Goal: Transaction & Acquisition: Book appointment/travel/reservation

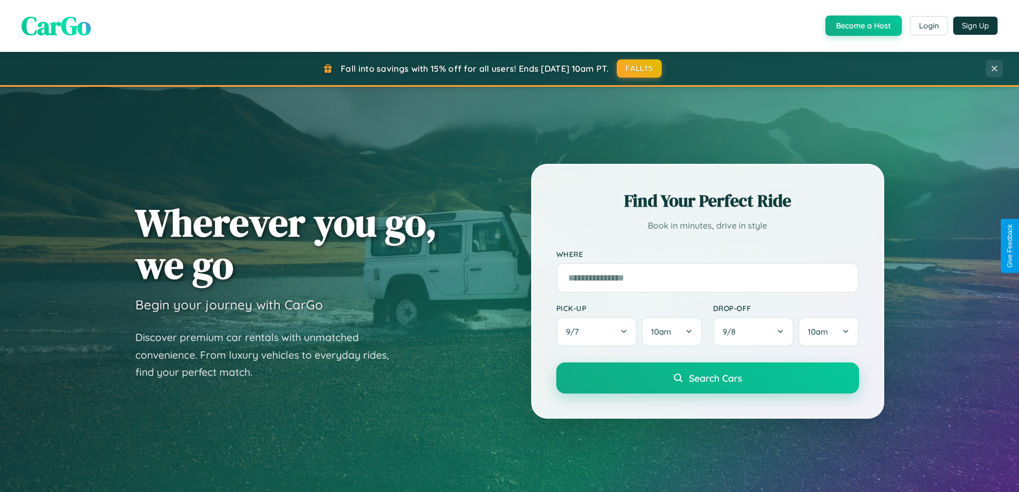
scroll to position [736, 0]
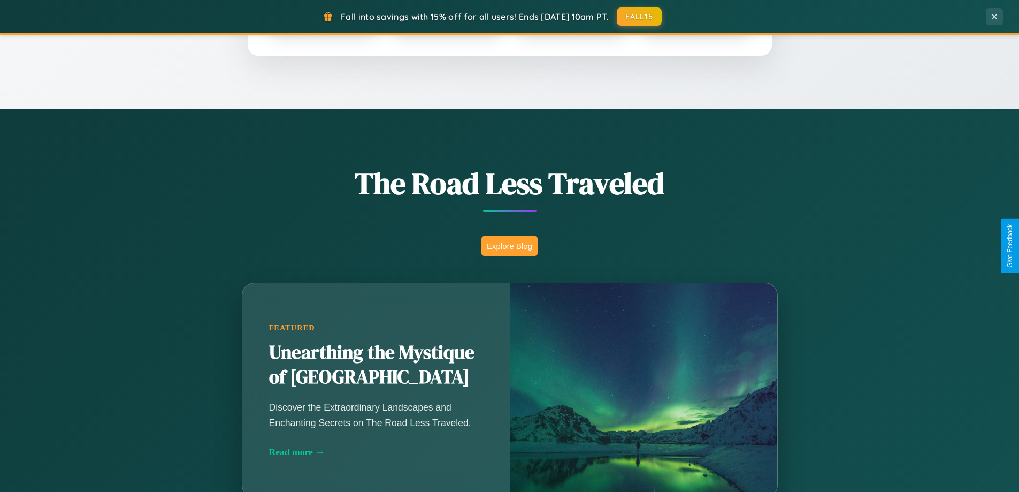
click at [509, 246] on button "Explore Blog" at bounding box center [509, 246] width 56 height 20
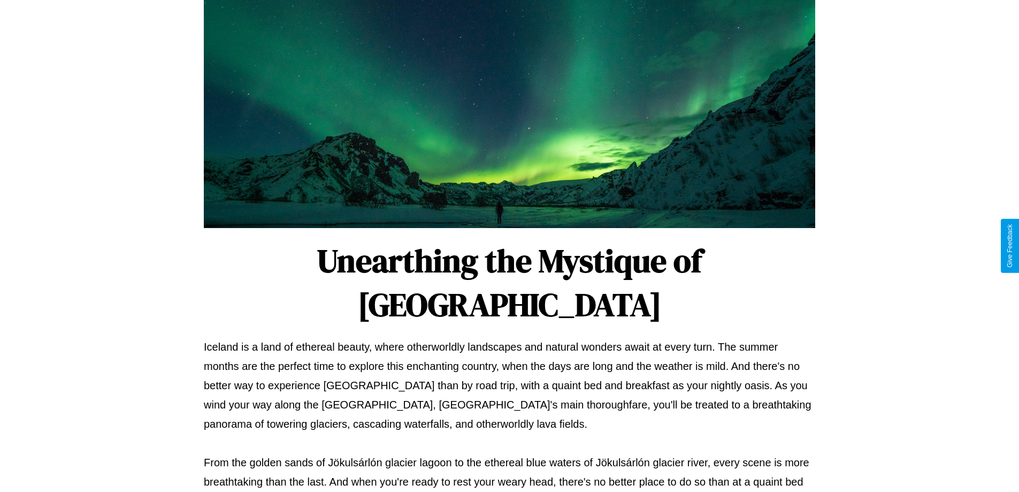
scroll to position [346, 0]
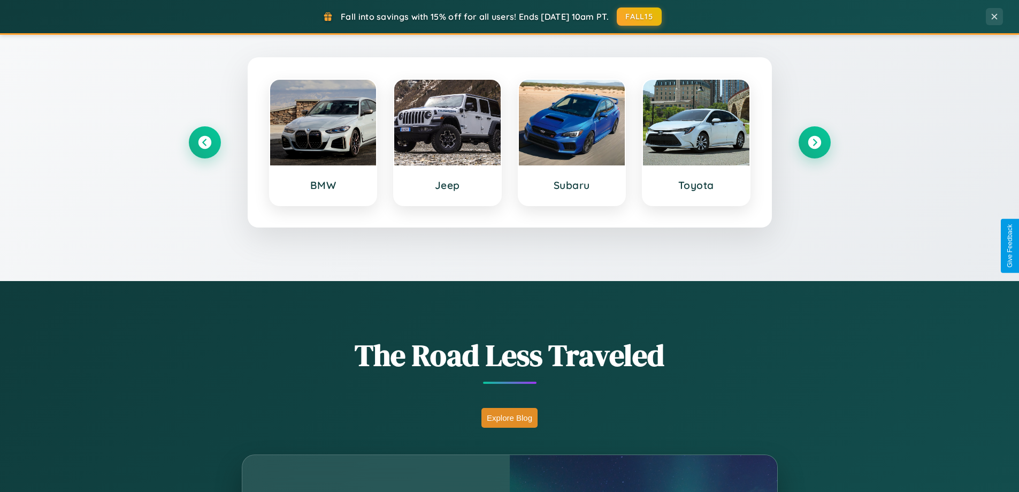
scroll to position [461, 0]
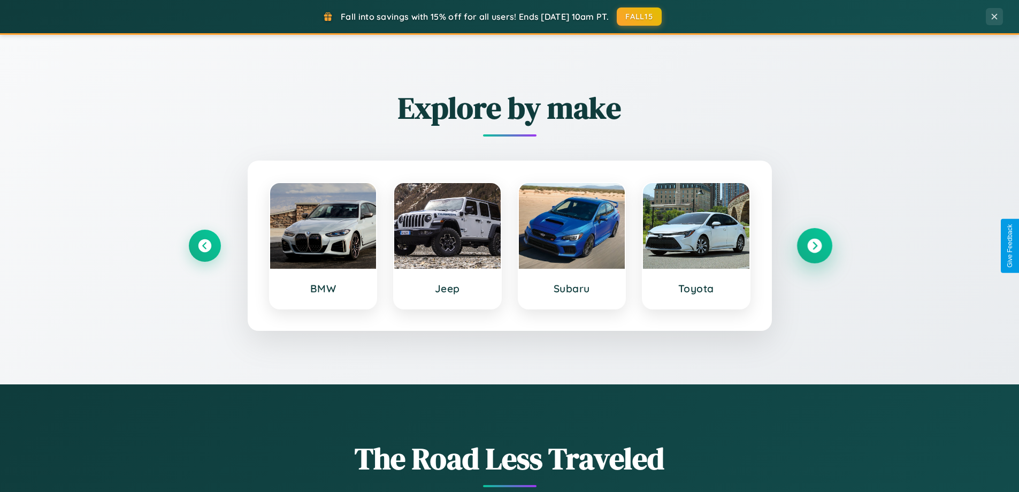
click at [814, 246] on icon at bounding box center [814, 246] width 14 height 14
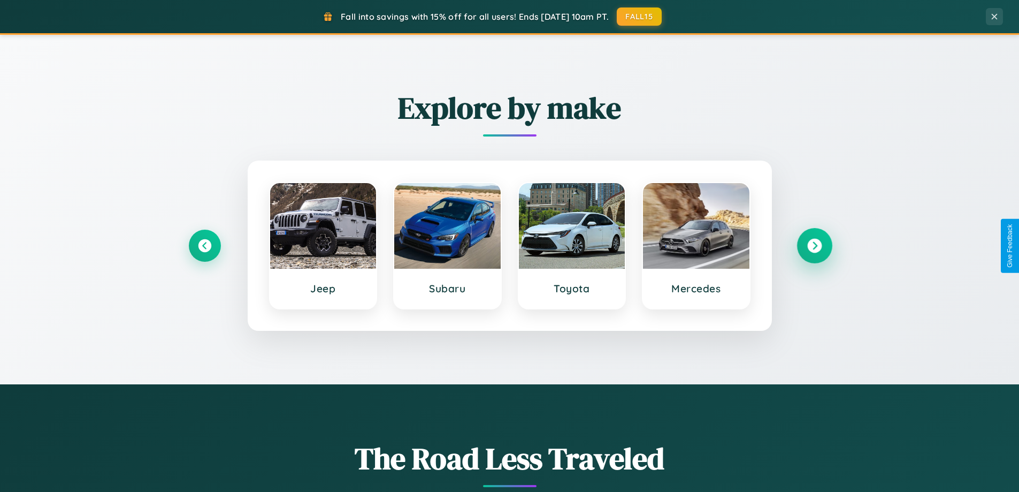
click at [814, 246] on icon at bounding box center [814, 246] width 14 height 14
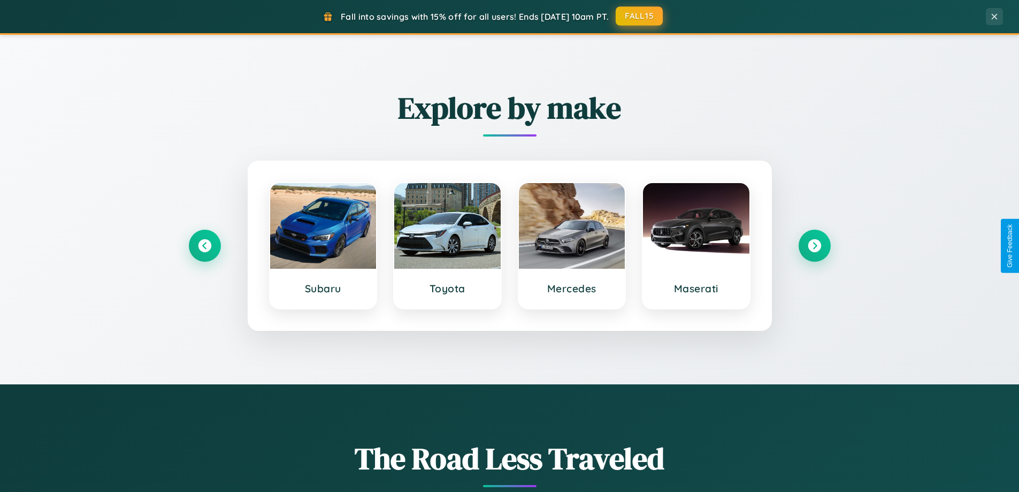
click at [640, 16] on button "FALL15" at bounding box center [639, 15] width 47 height 19
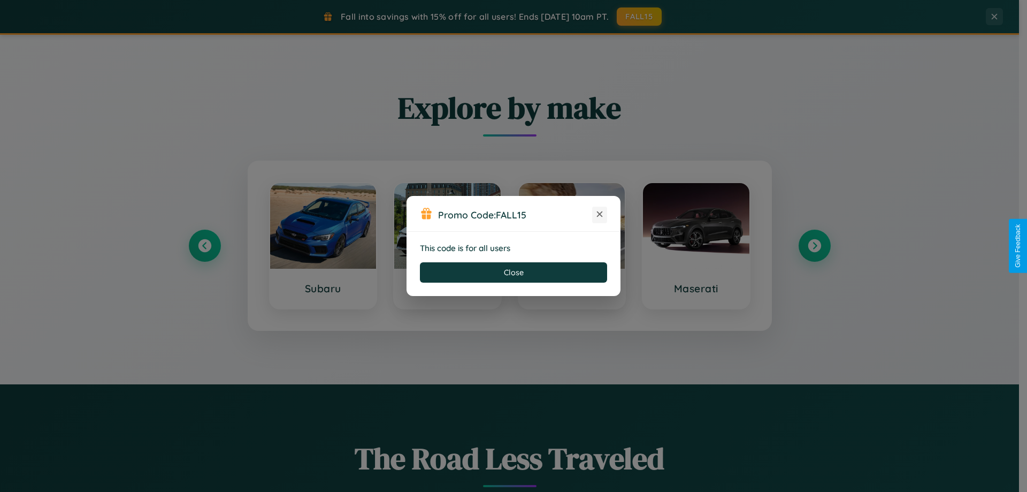
click at [600, 215] on icon at bounding box center [599, 214] width 11 height 11
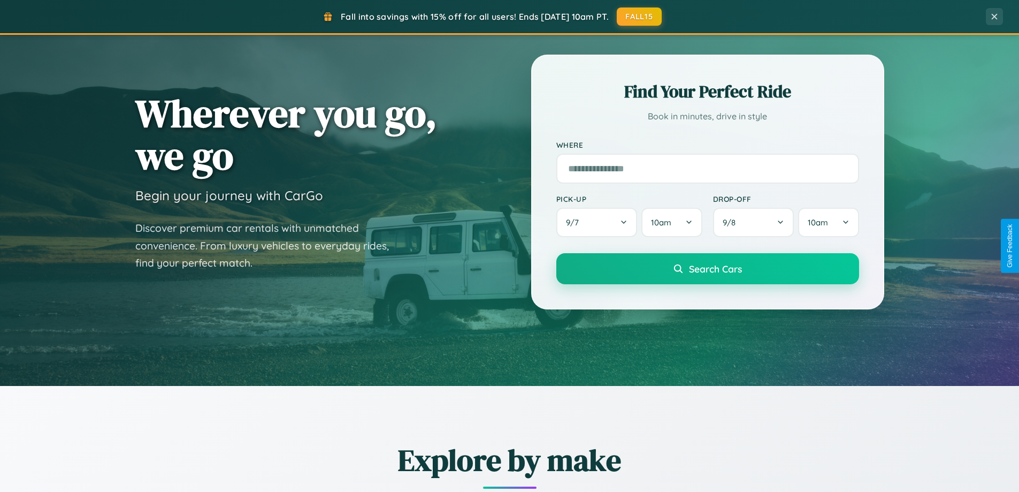
scroll to position [32, 0]
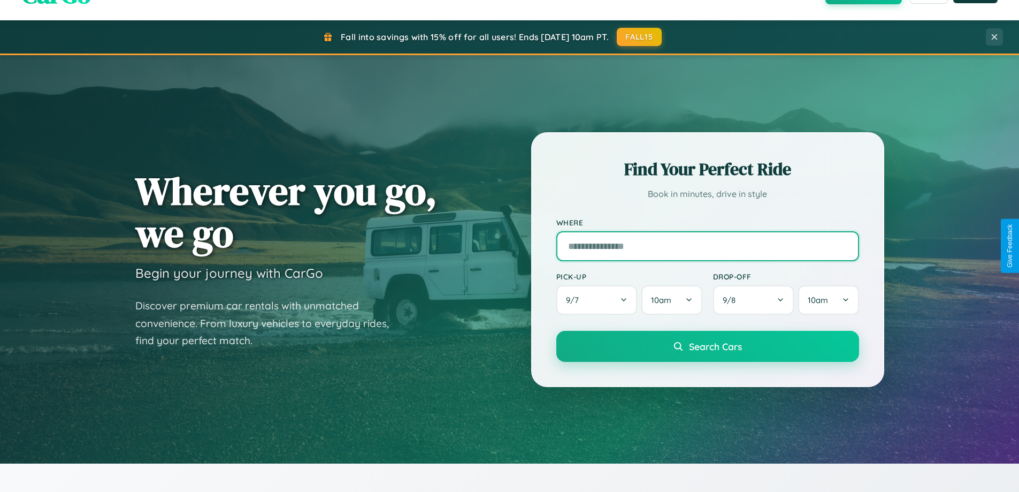
click at [707, 246] on input "text" at bounding box center [707, 246] width 303 height 30
type input "********"
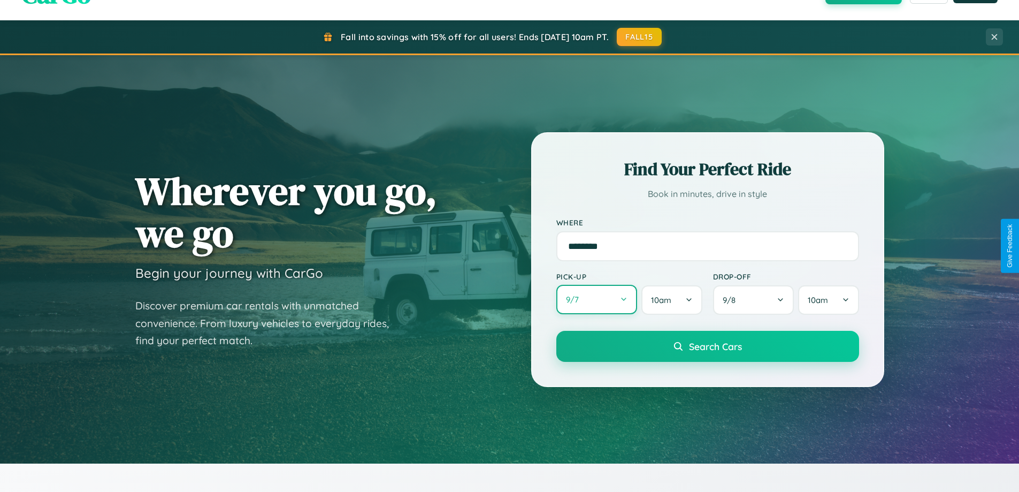
click at [597, 300] on button "9 / 7" at bounding box center [596, 299] width 81 height 29
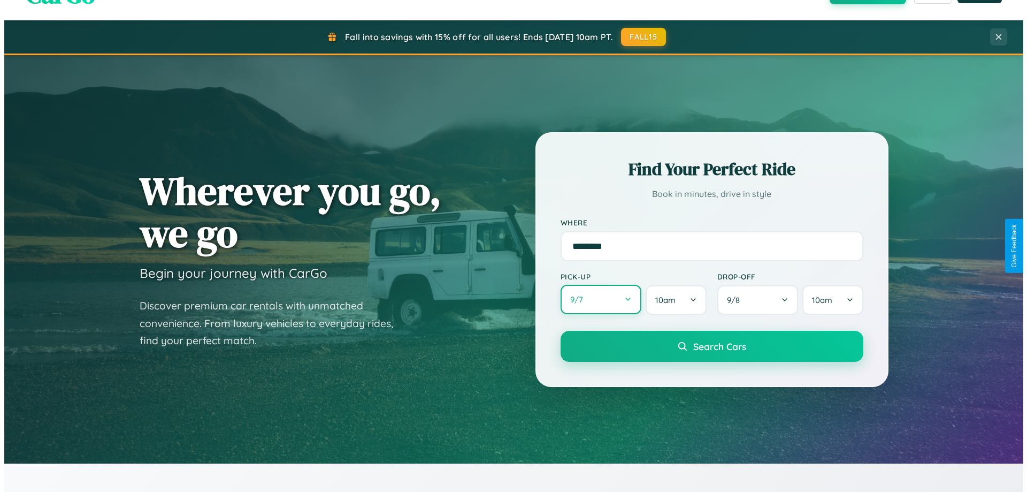
select select "*"
select select "****"
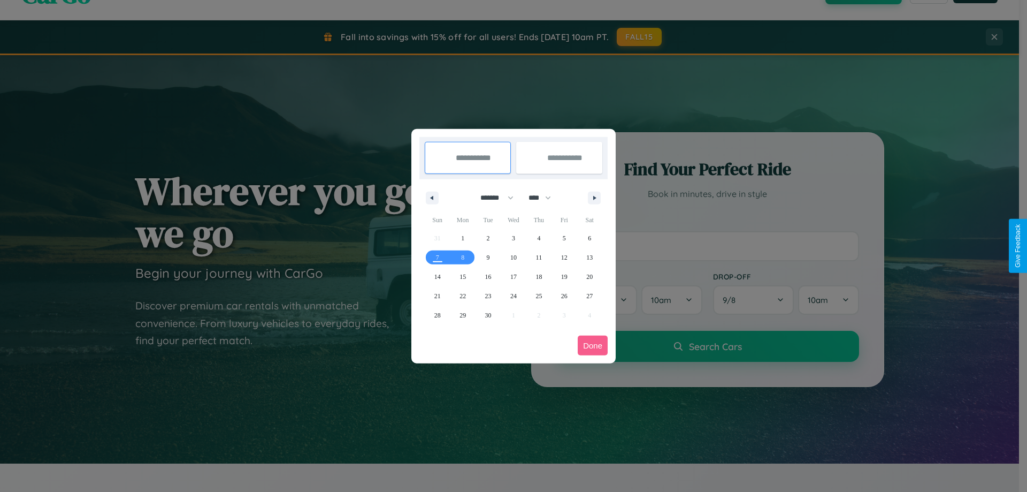
drag, startPoint x: 492, startPoint y: 197, endPoint x: 514, endPoint y: 215, distance: 27.4
click at [492, 197] on select "******* ******** ***** ***** *** **** **** ****** ********* ******* ******** **…" at bounding box center [494, 198] width 45 height 18
select select "*"
drag, startPoint x: 545, startPoint y: 197, endPoint x: 514, endPoint y: 215, distance: 35.4
click at [545, 197] on select "**** **** **** **** **** **** **** **** **** **** **** **** **** **** **** ****…" at bounding box center [539, 198] width 32 height 18
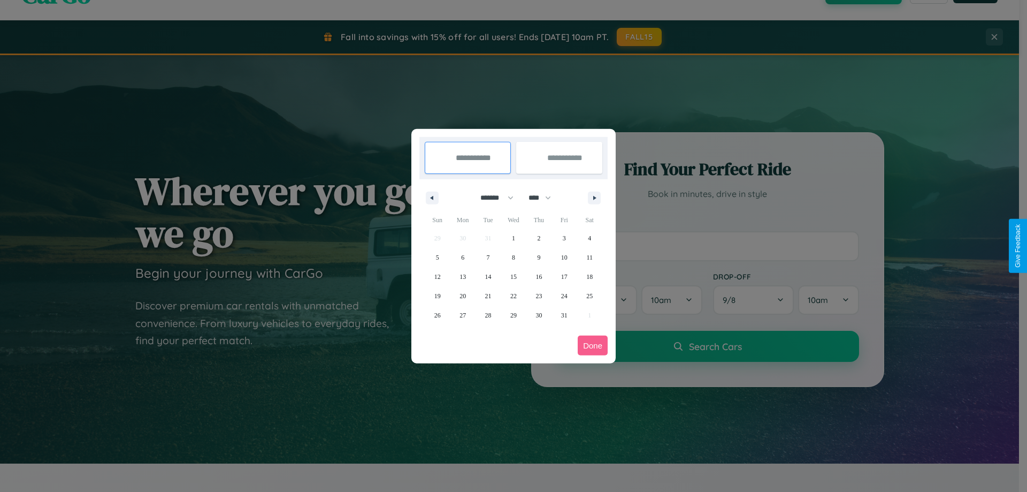
select select "****"
click at [513, 315] on span "28" at bounding box center [513, 314] width 6 height 19
type input "**********"
click at [594, 197] on icon "button" at bounding box center [596, 198] width 5 height 4
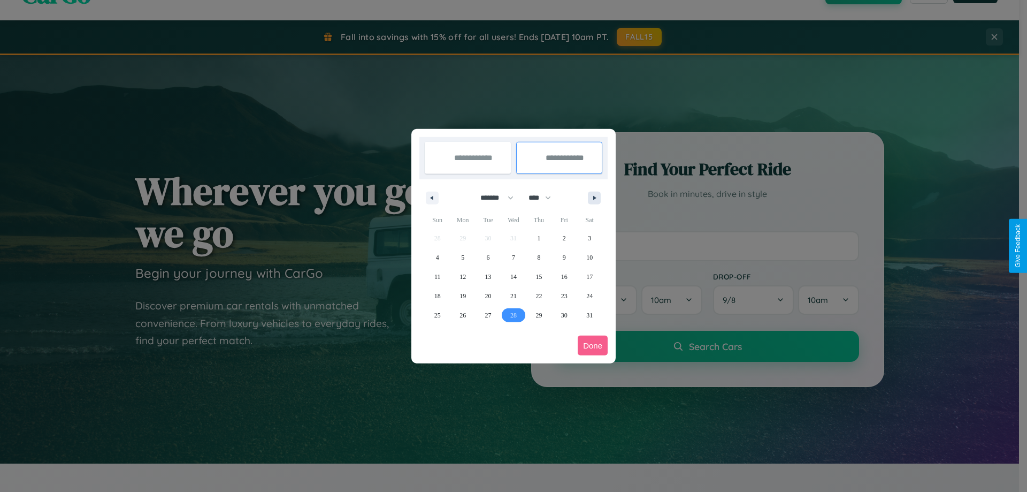
select select "*"
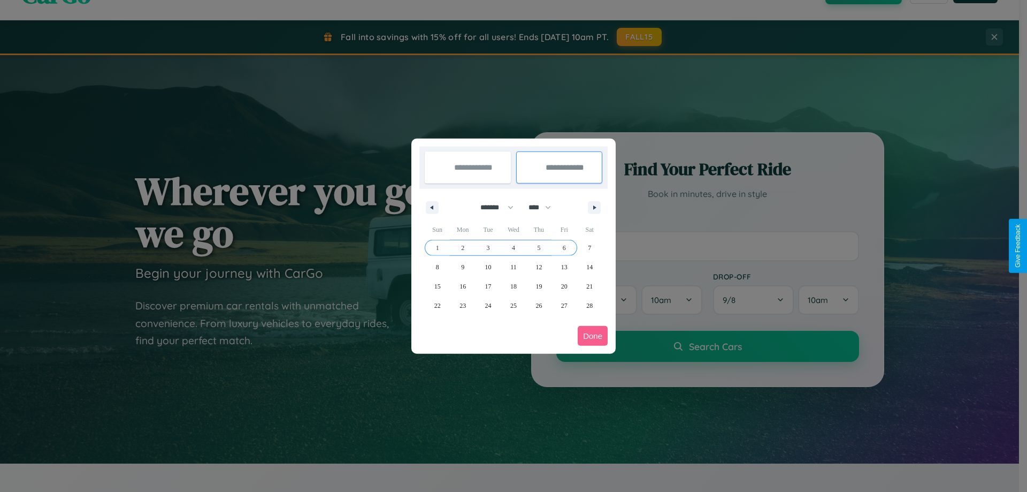
click at [564, 247] on span "6" at bounding box center [564, 247] width 3 height 19
type input "**********"
select select "*"
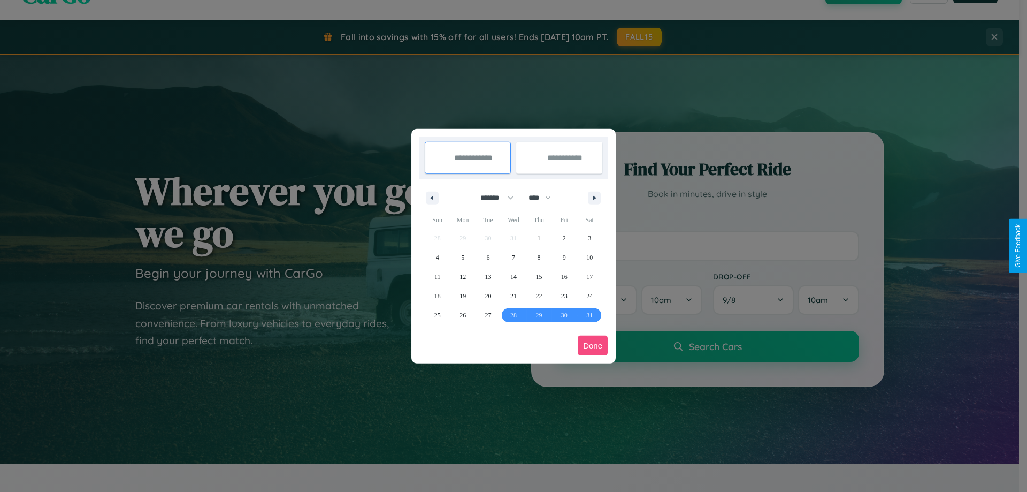
click at [593, 345] on button "Done" at bounding box center [593, 345] width 30 height 20
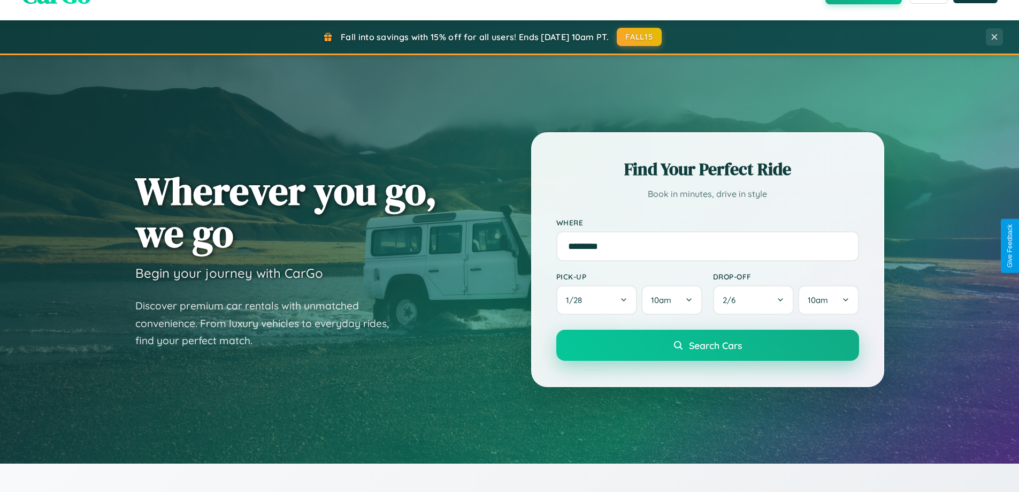
click at [707, 345] on span "Search Cars" at bounding box center [715, 345] width 53 height 12
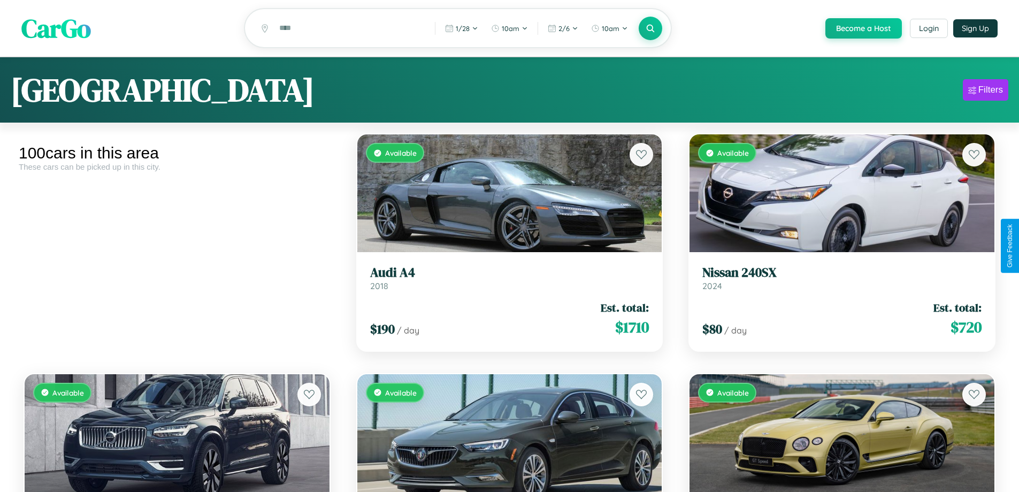
scroll to position [65, 0]
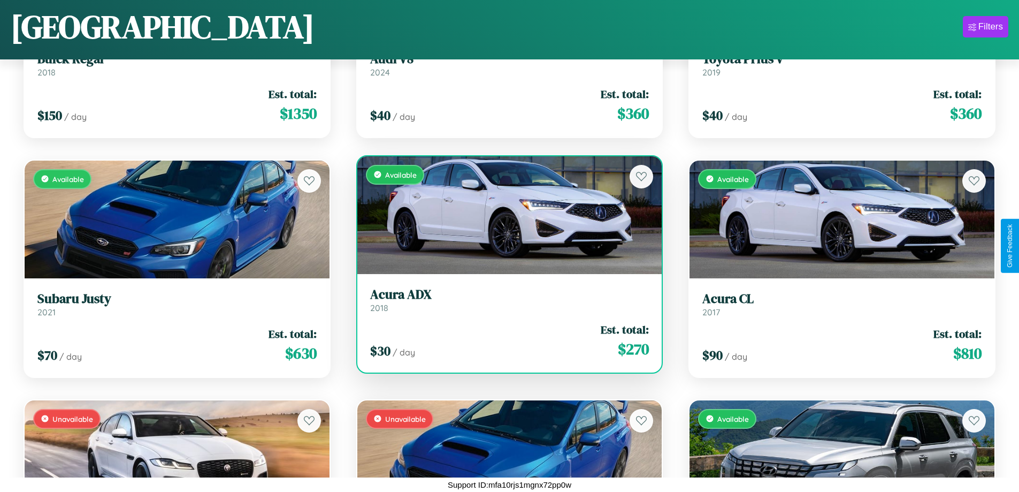
click at [505, 345] on div "$ 30 / day Est. total: $ 270" at bounding box center [509, 341] width 279 height 38
click at [505, 340] on div "$ 30 / day Est. total: $ 270" at bounding box center [509, 341] width 279 height 38
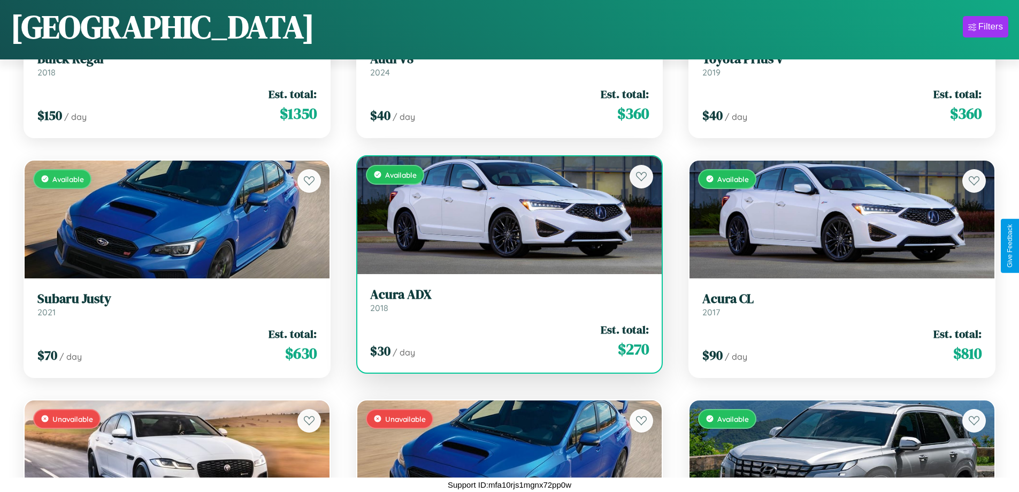
click at [505, 340] on div "$ 30 / day Est. total: $ 270" at bounding box center [509, 341] width 279 height 38
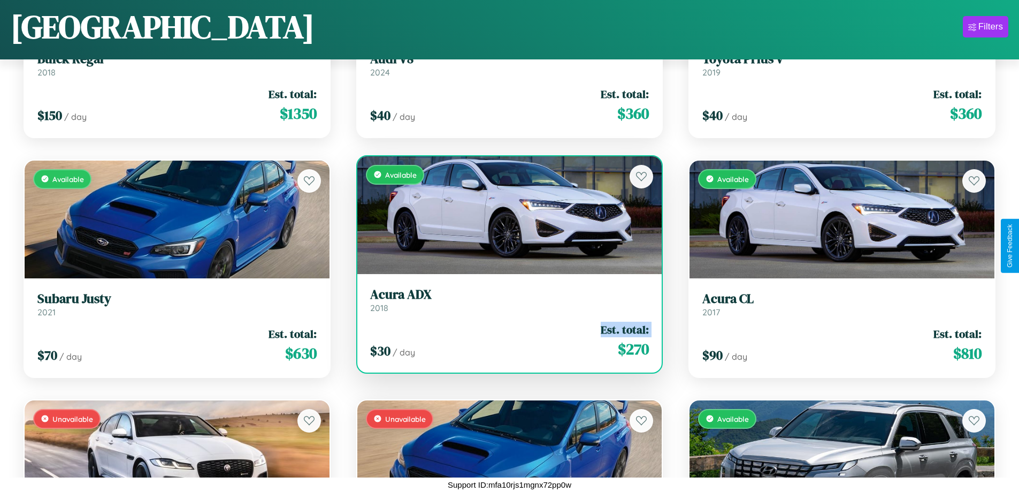
click at [505, 340] on div "$ 30 / day Est. total: $ 270" at bounding box center [509, 341] width 279 height 38
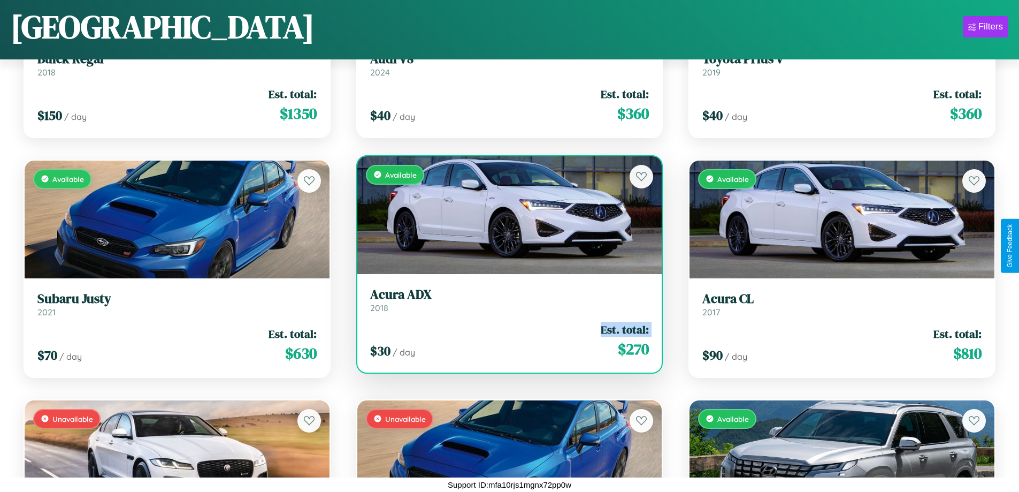
click at [505, 340] on div "$ 30 / day Est. total: $ 270" at bounding box center [509, 341] width 279 height 38
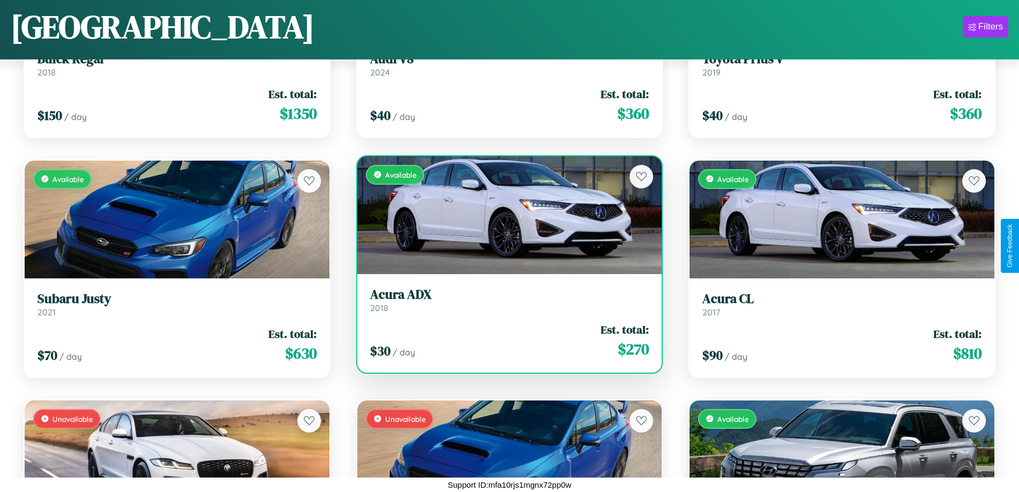
click at [505, 340] on div "$ 30 / day Est. total: $ 270" at bounding box center [509, 341] width 279 height 38
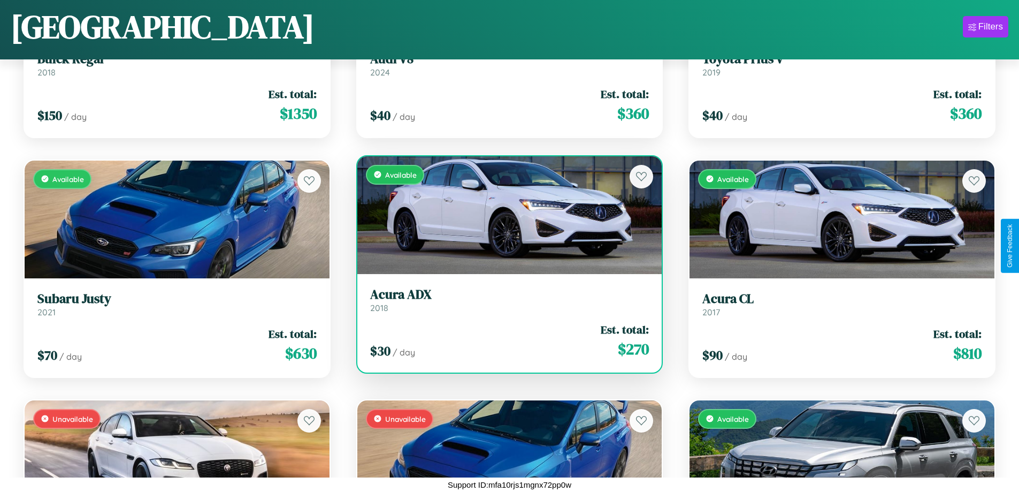
click at [505, 300] on h3 "Acura ADX" at bounding box center [509, 295] width 279 height 16
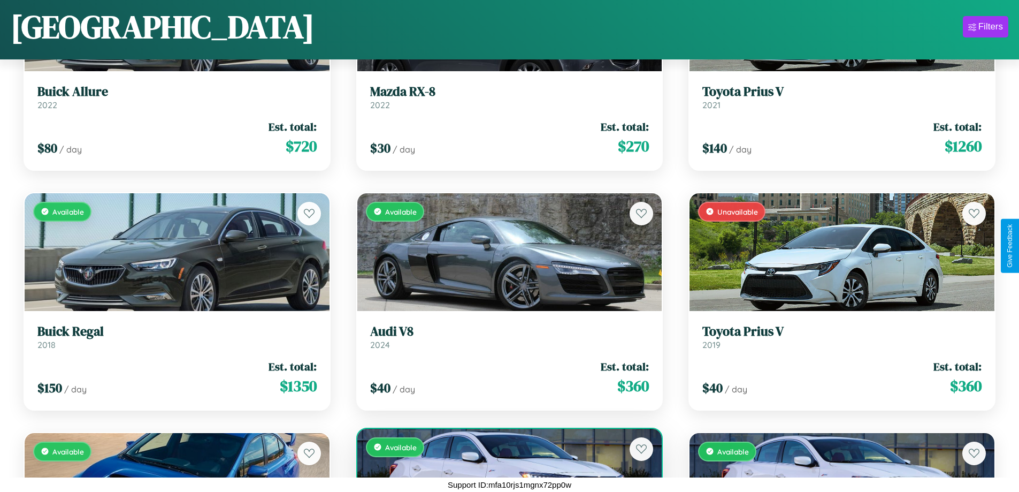
scroll to position [3025, 0]
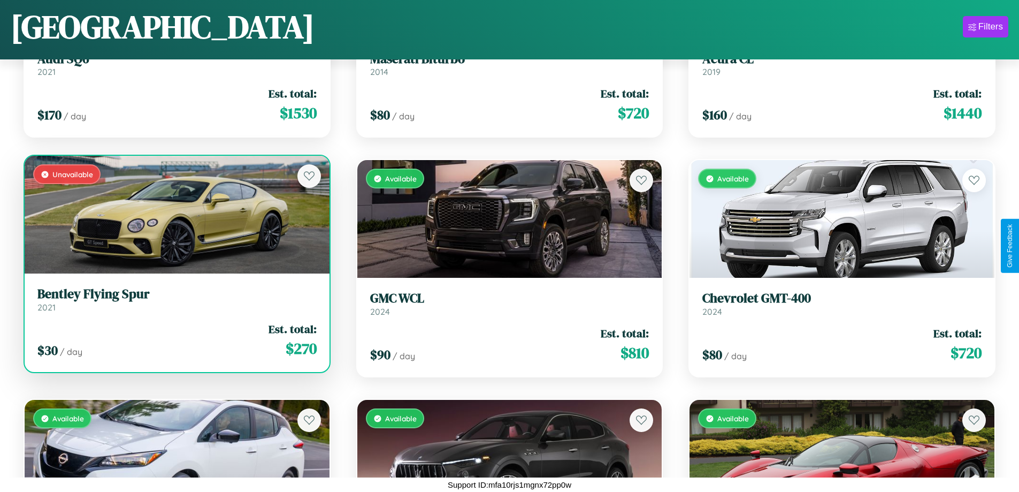
click at [175, 219] on div "Unavailable" at bounding box center [177, 215] width 305 height 118
click at [175, 215] on div "Unavailable" at bounding box center [177, 215] width 305 height 118
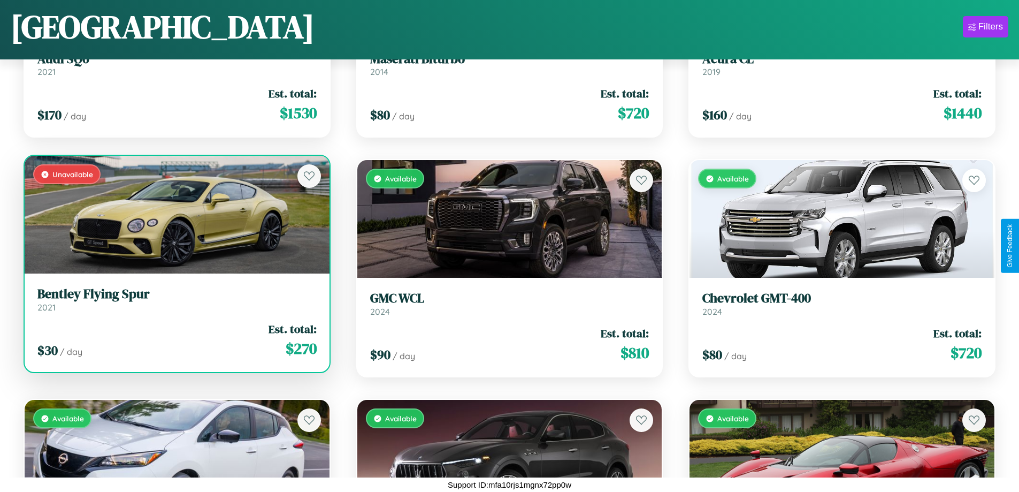
click at [175, 215] on div "Unavailable" at bounding box center [177, 215] width 305 height 118
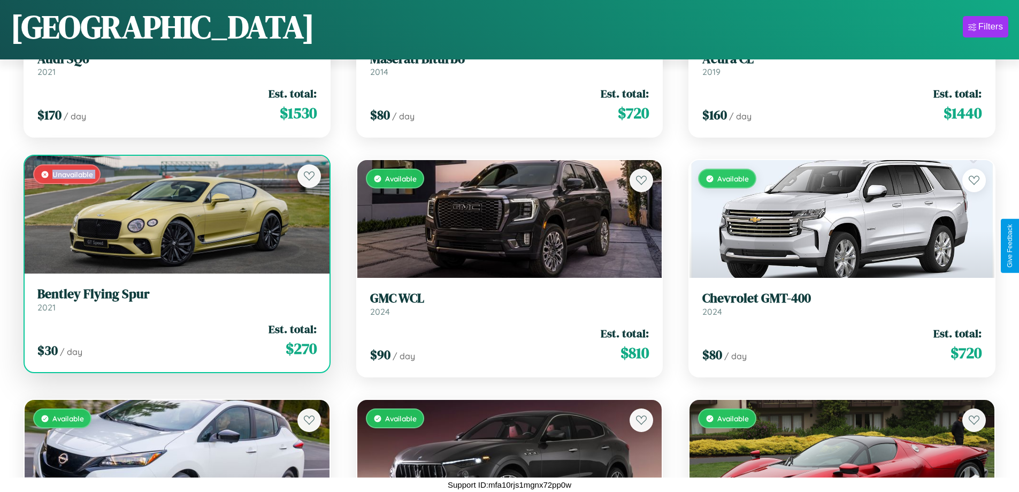
click at [175, 215] on div "Unavailable" at bounding box center [177, 215] width 305 height 118
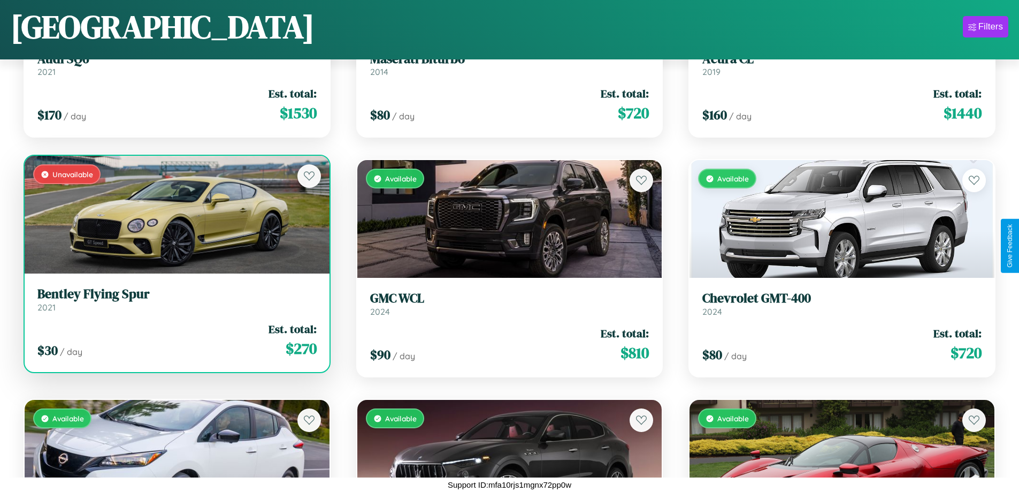
click at [175, 215] on div "Unavailable" at bounding box center [177, 215] width 305 height 118
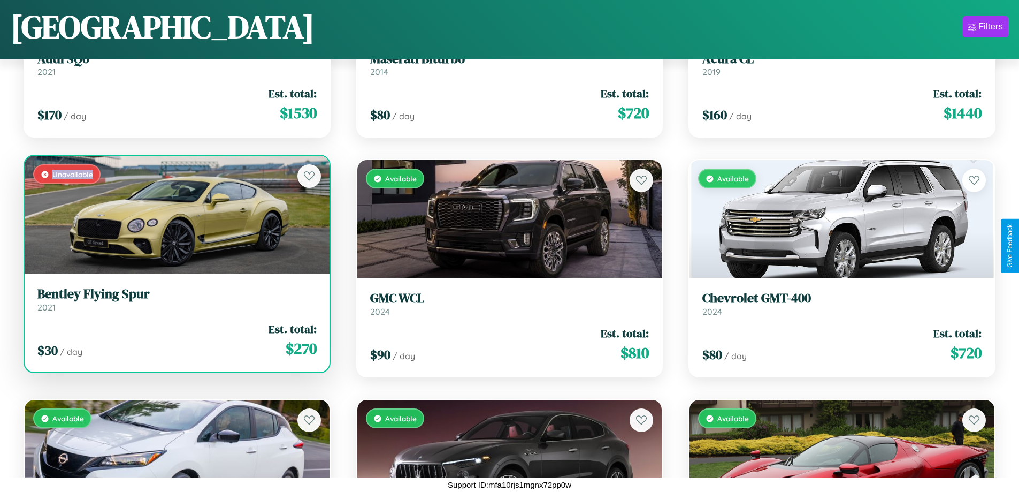
click at [175, 215] on div "Unavailable" at bounding box center [177, 215] width 305 height 118
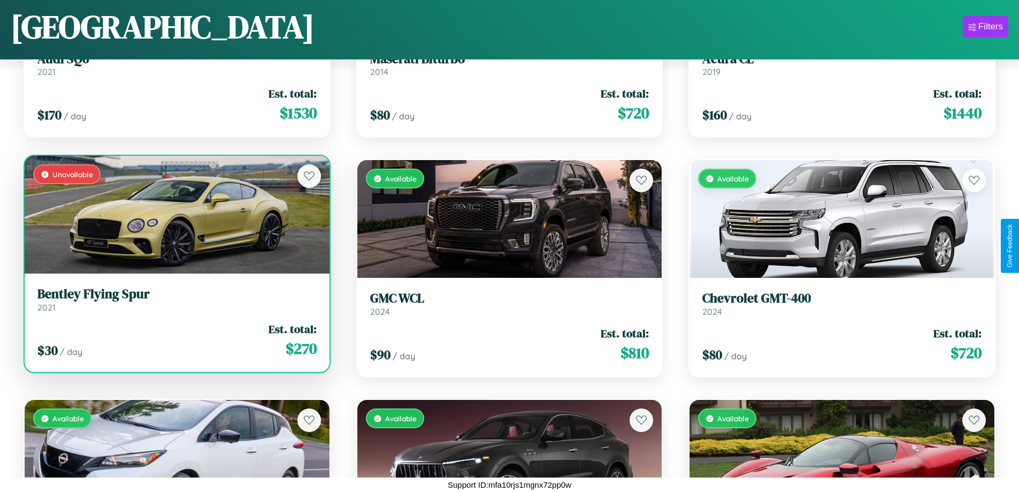
click at [175, 299] on h3 "Bentley Flying Spur" at bounding box center [176, 294] width 279 height 16
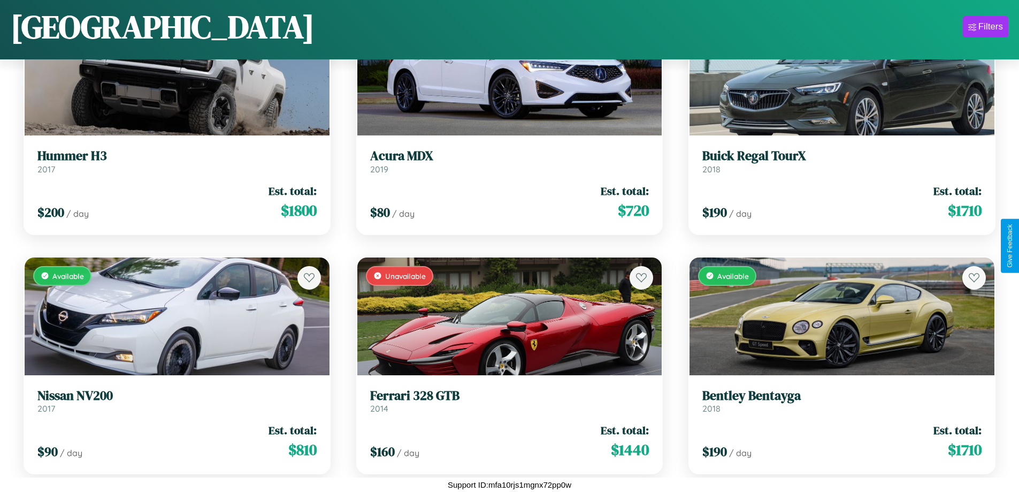
scroll to position [1108, 0]
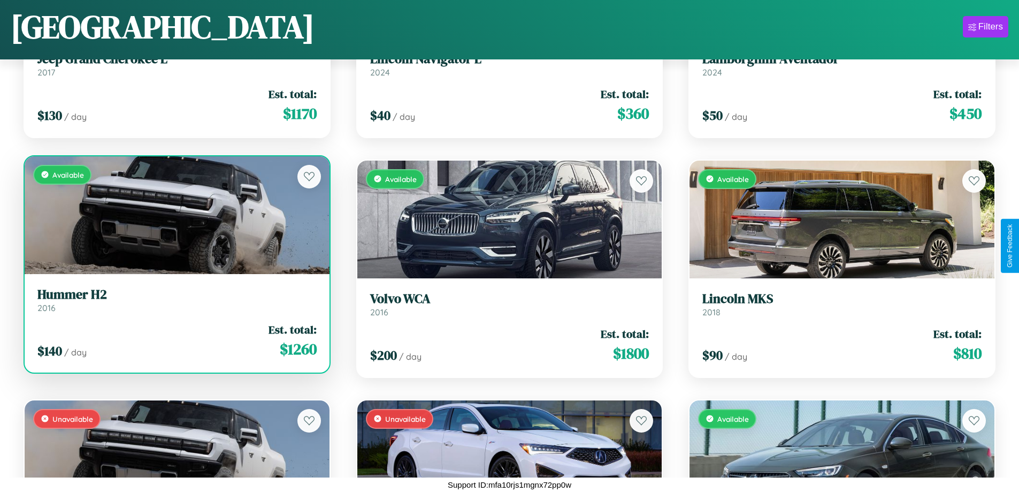
click at [175, 304] on link "Hummer H2 2016" at bounding box center [176, 300] width 279 height 26
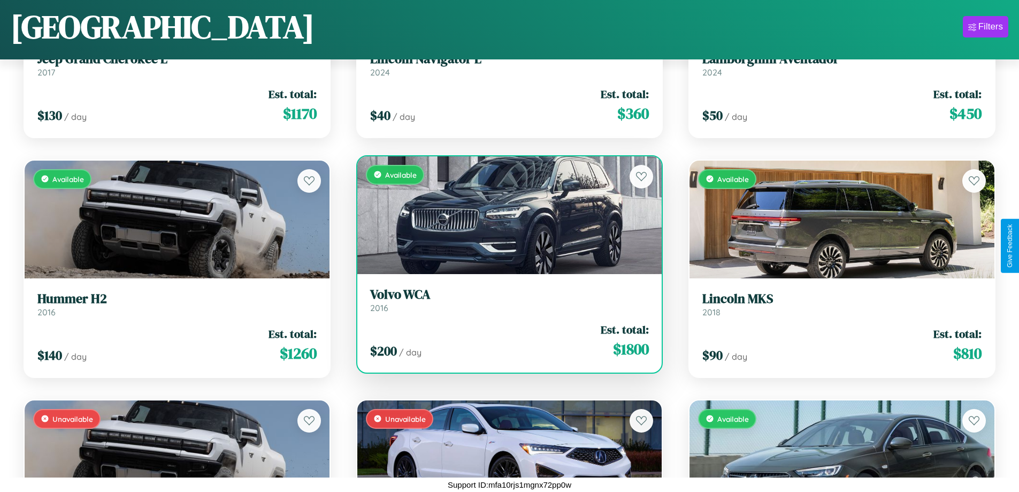
scroll to position [390, 0]
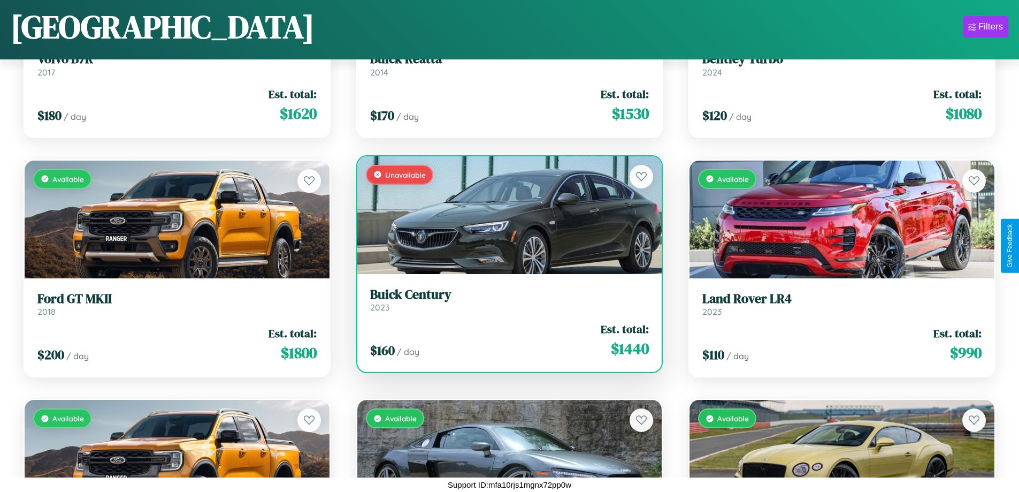
click at [505, 215] on div "Unavailable" at bounding box center [509, 215] width 305 height 118
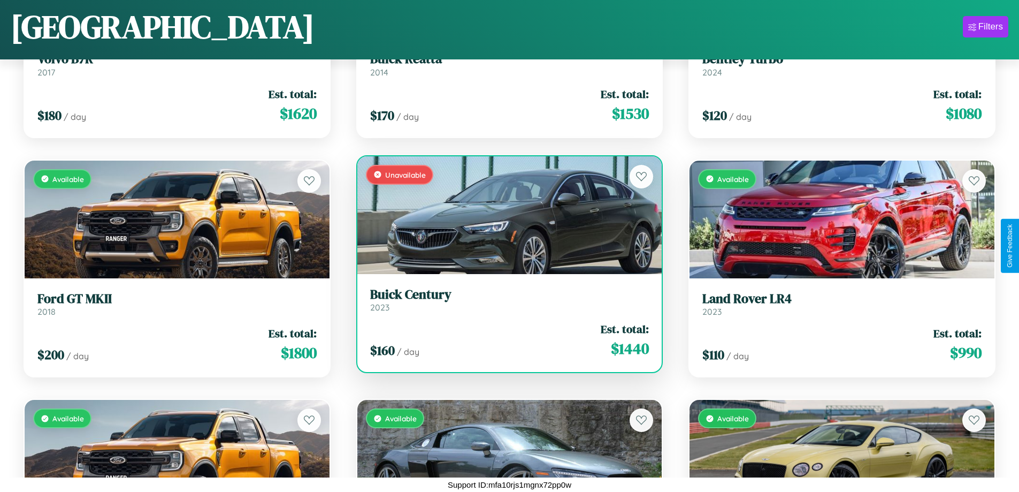
click at [505, 215] on div "Unavailable" at bounding box center [509, 215] width 305 height 118
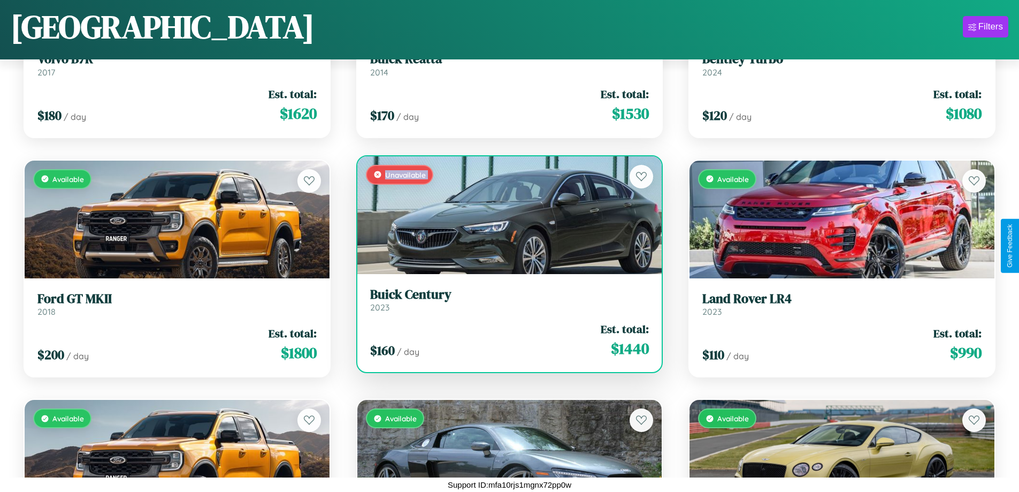
click at [505, 215] on div "Unavailable" at bounding box center [509, 215] width 305 height 118
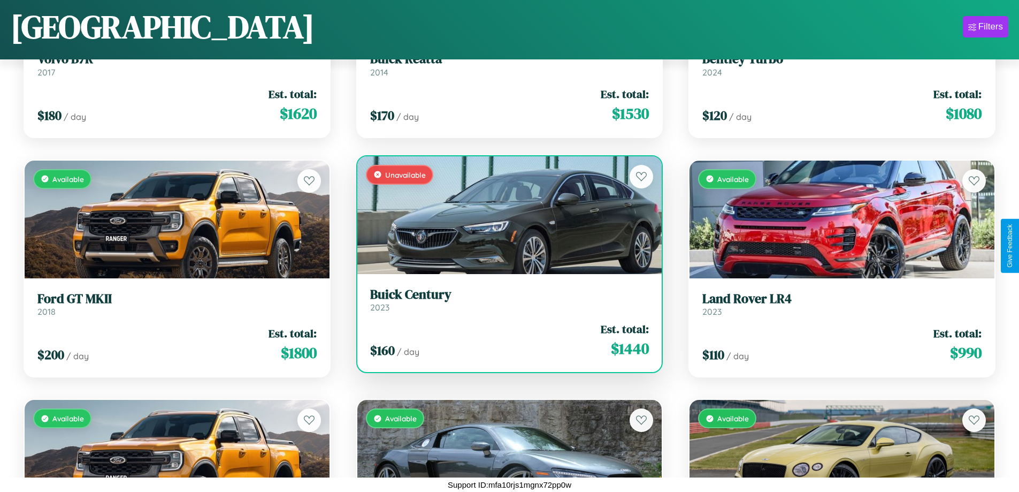
click at [505, 215] on div "Unavailable" at bounding box center [509, 215] width 305 height 118
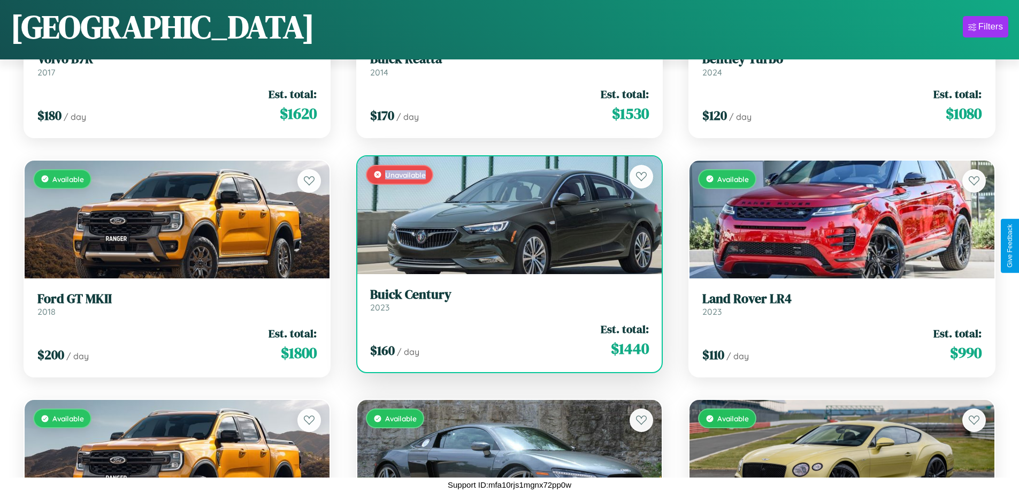
click at [505, 215] on div "Unavailable" at bounding box center [509, 215] width 305 height 118
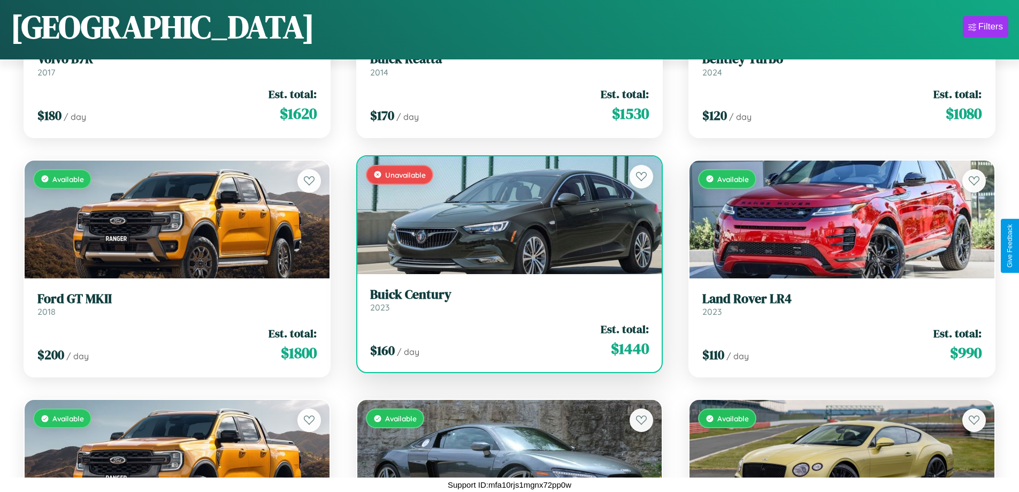
click at [505, 299] on h3 "Buick Century" at bounding box center [509, 295] width 279 height 16
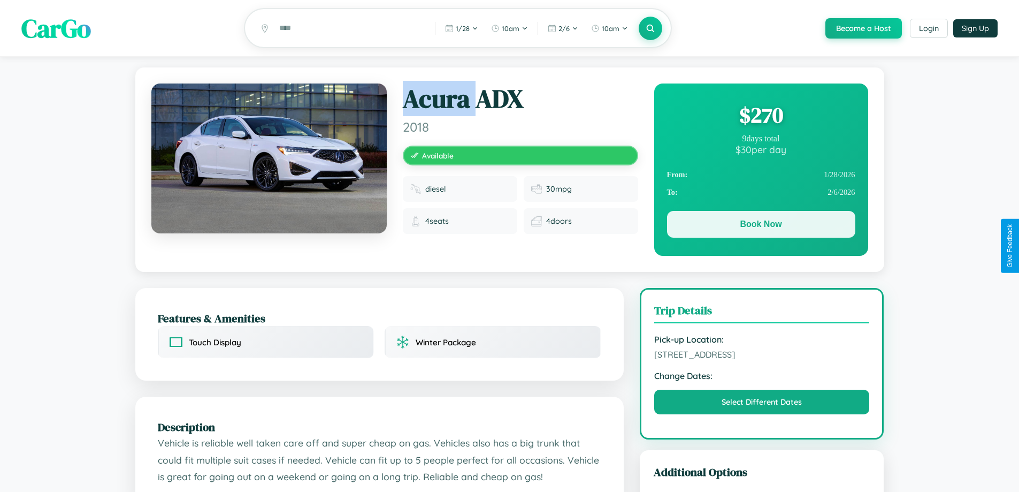
click at [761, 227] on button "Book Now" at bounding box center [761, 224] width 188 height 27
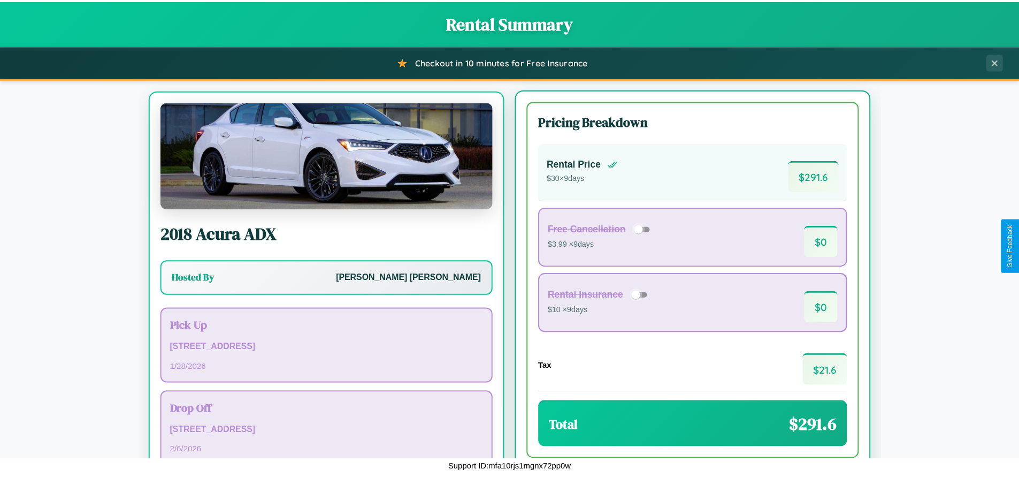
scroll to position [50, 0]
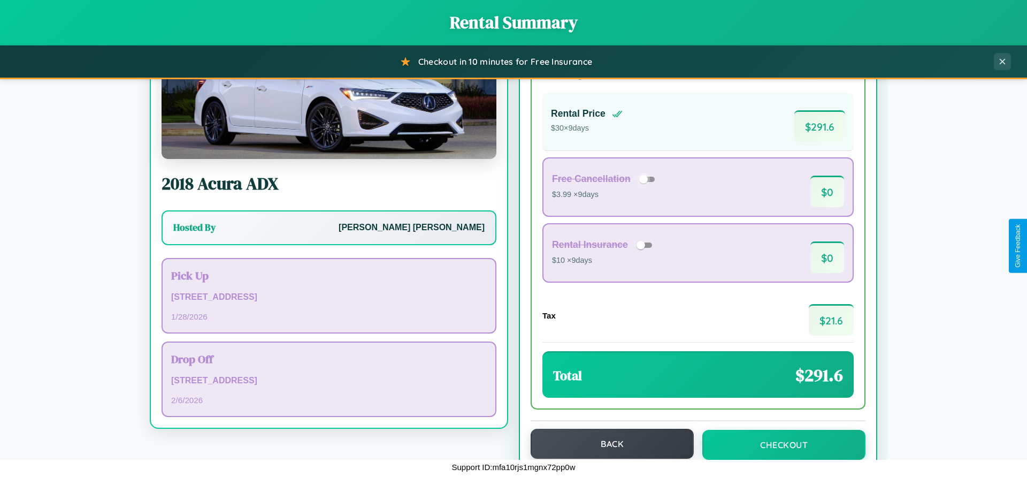
click at [607, 443] on button "Back" at bounding box center [612, 444] width 163 height 30
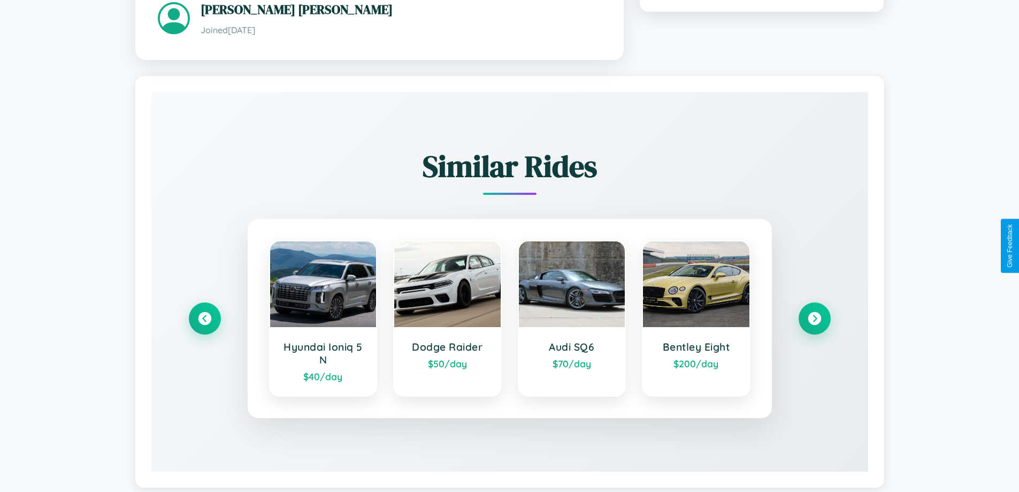
scroll to position [677, 0]
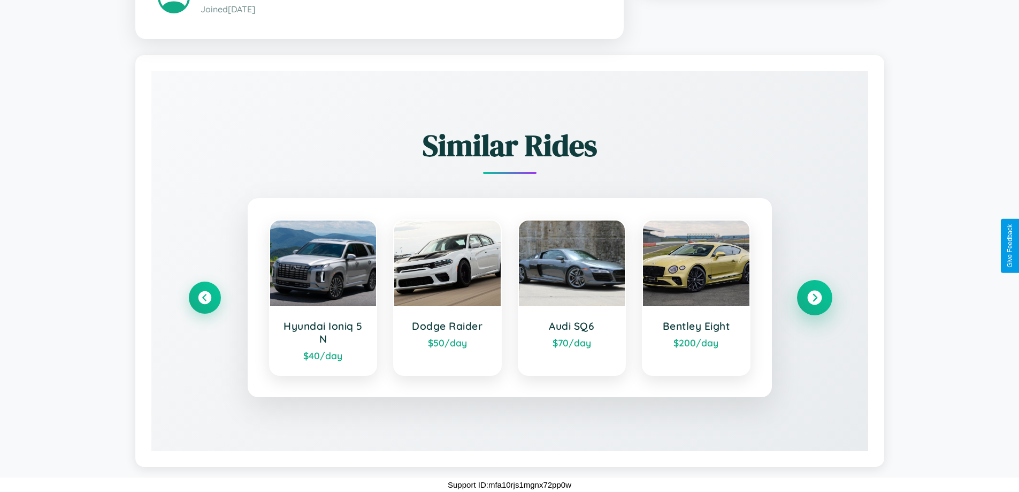
click at [814, 297] on icon at bounding box center [814, 297] width 14 height 14
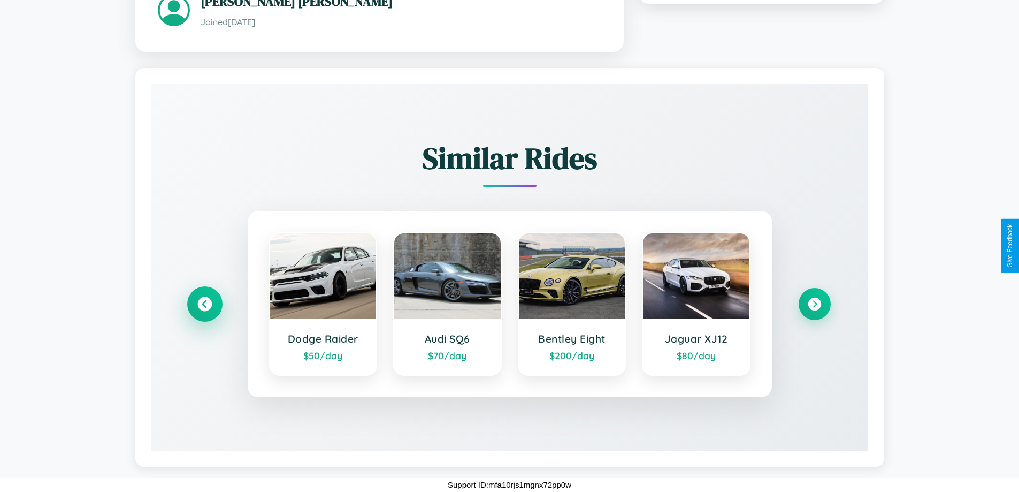
click at [204, 304] on icon at bounding box center [204, 304] width 14 height 14
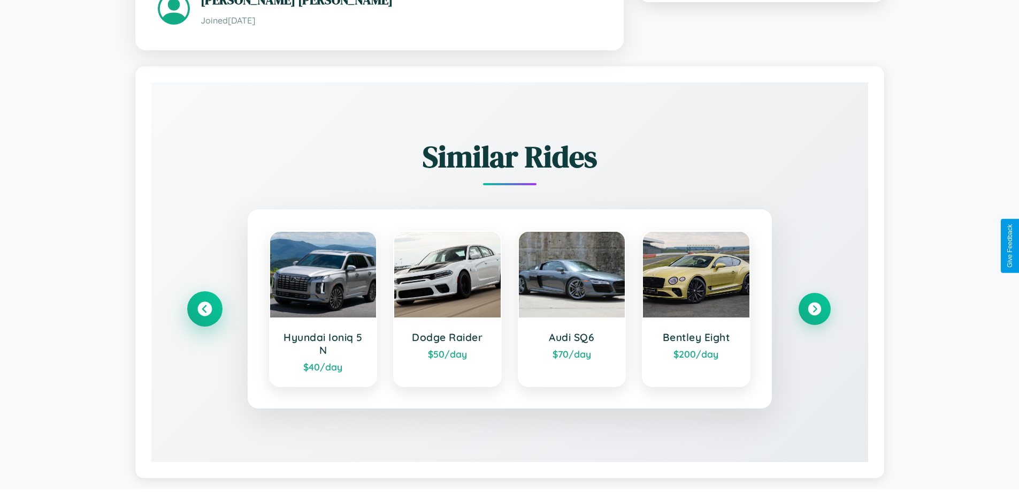
click at [204, 310] on icon at bounding box center [204, 309] width 14 height 14
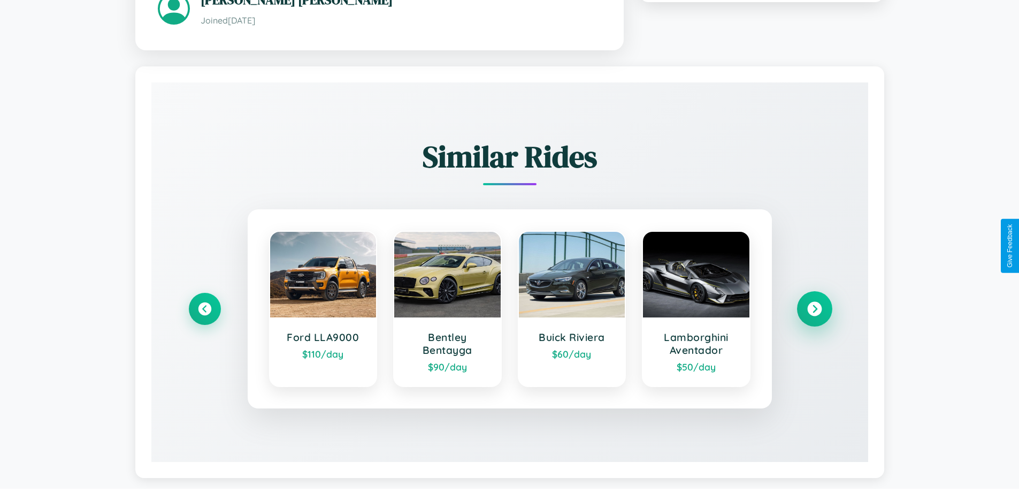
click at [814, 310] on icon at bounding box center [814, 309] width 14 height 14
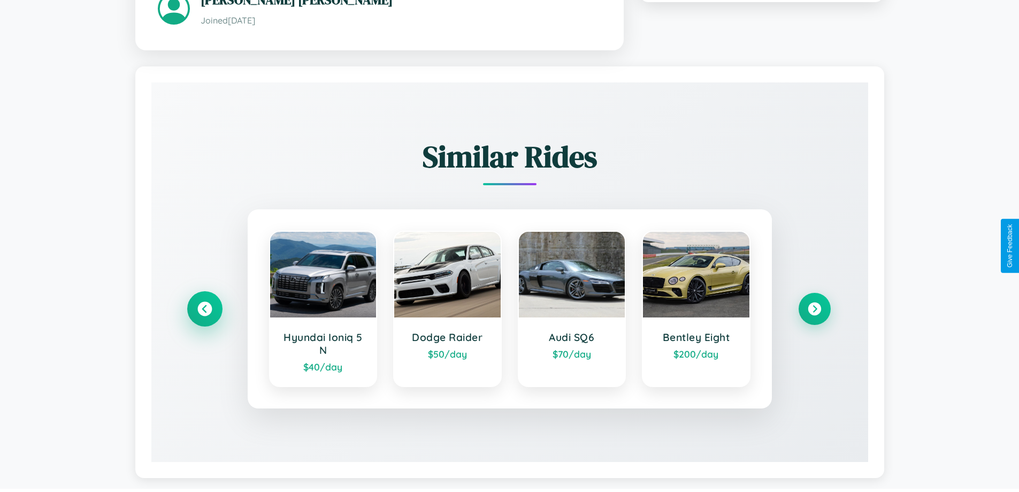
click at [204, 310] on icon at bounding box center [204, 309] width 14 height 14
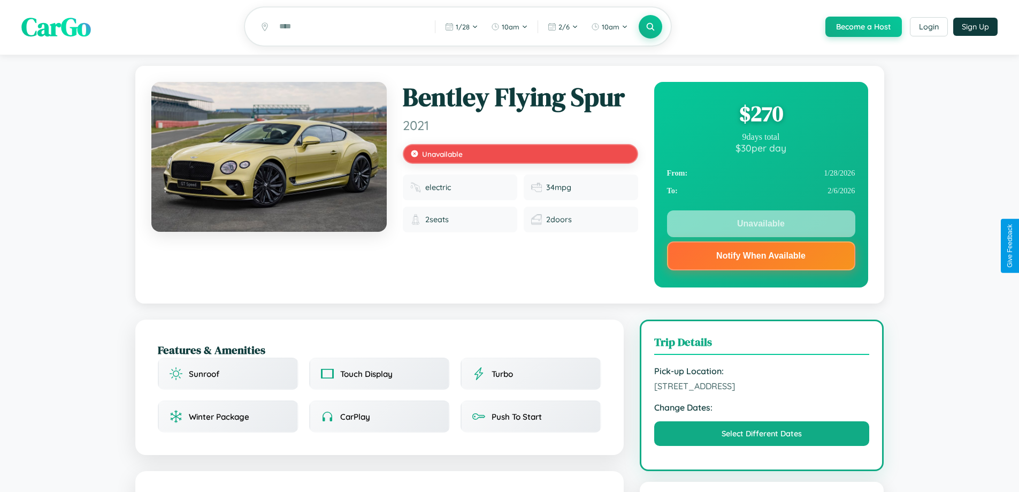
scroll to position [0, 0]
